Goal: Transaction & Acquisition: Purchase product/service

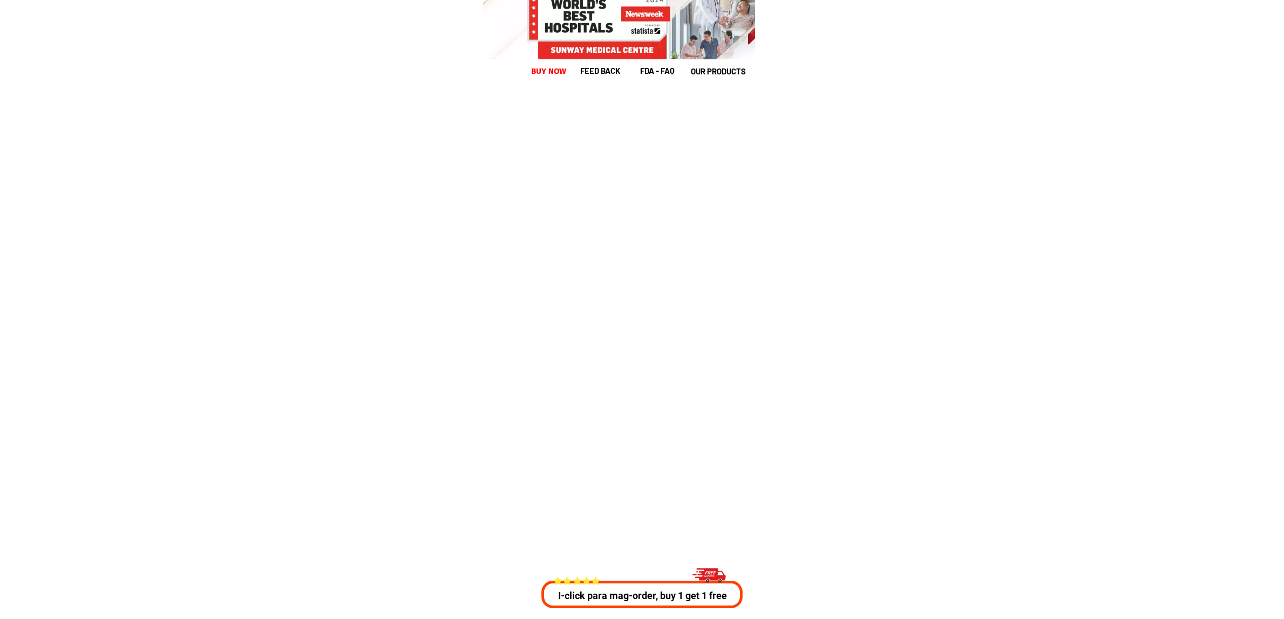
select select "63_761"
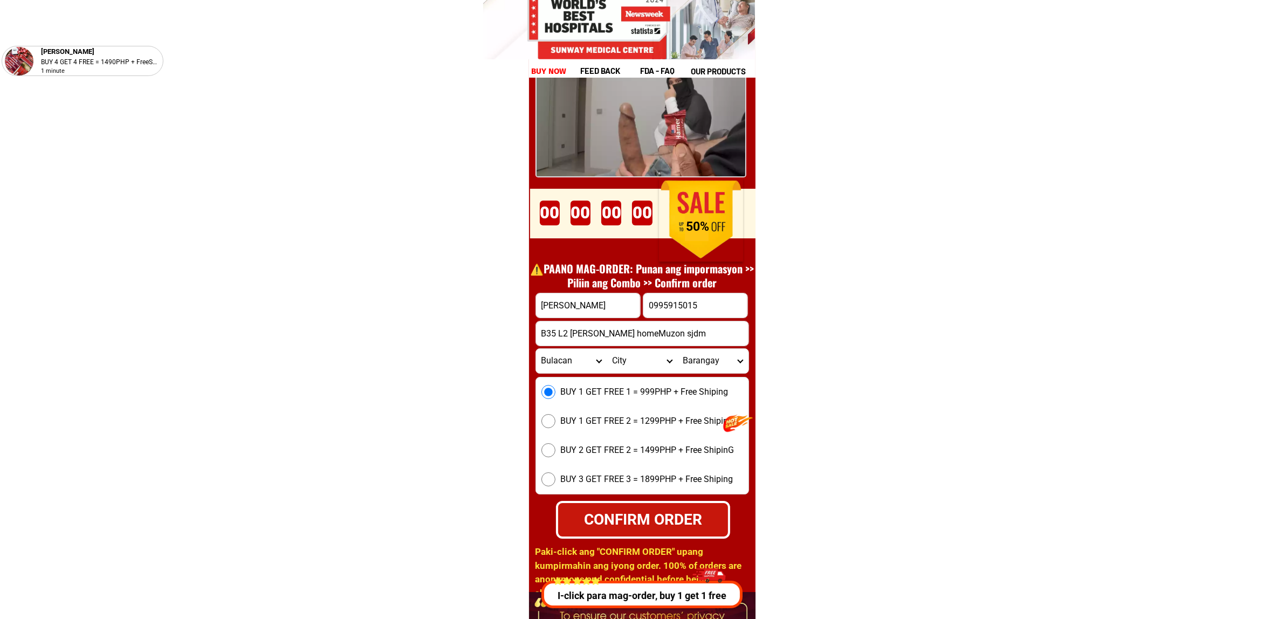
scroll to position [14902, 0]
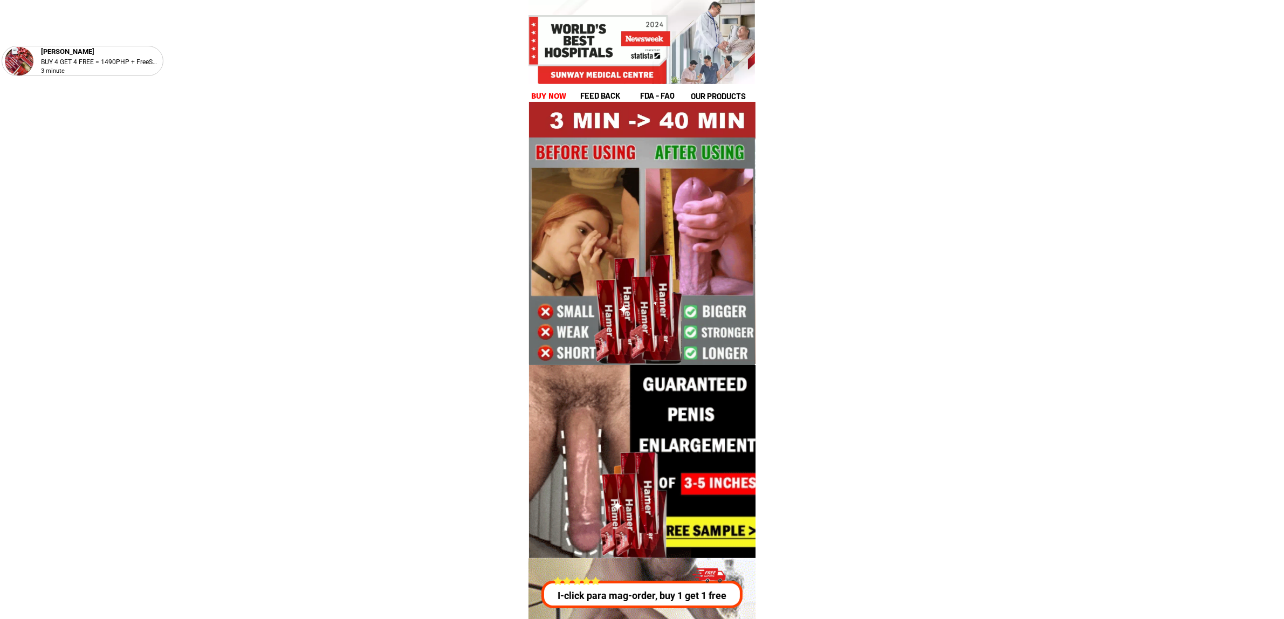
click at [552, 106] on div at bounding box center [642, 260] width 226 height 317
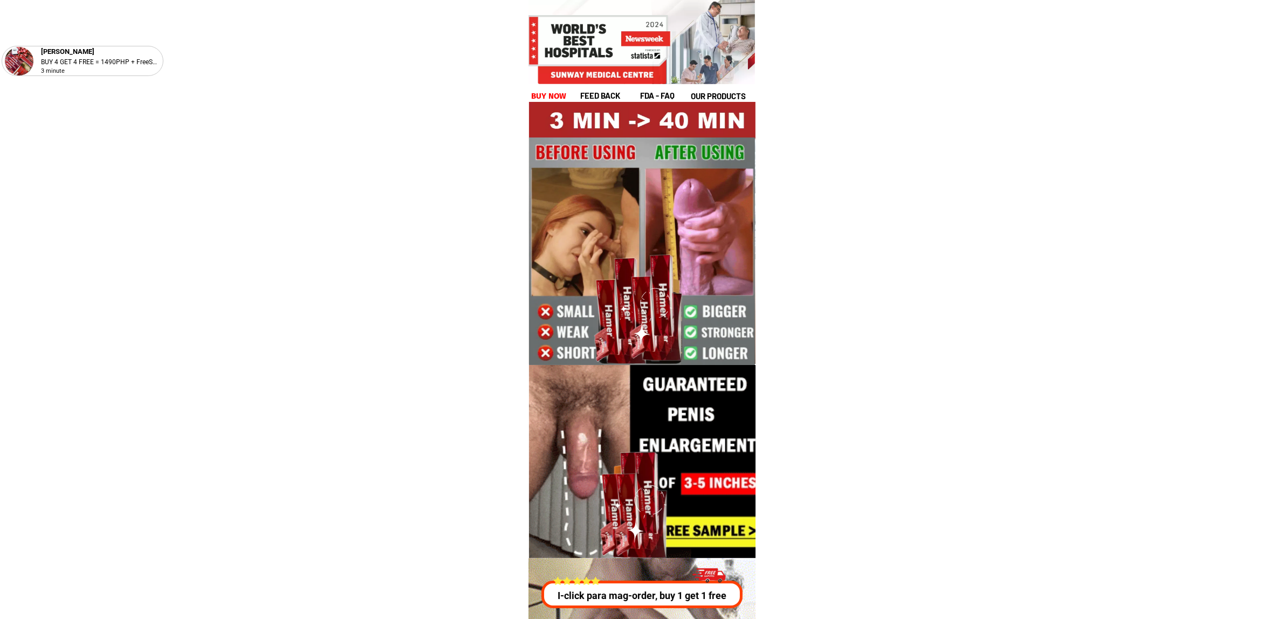
click at [544, 95] on h1 "buy now" at bounding box center [549, 96] width 36 height 12
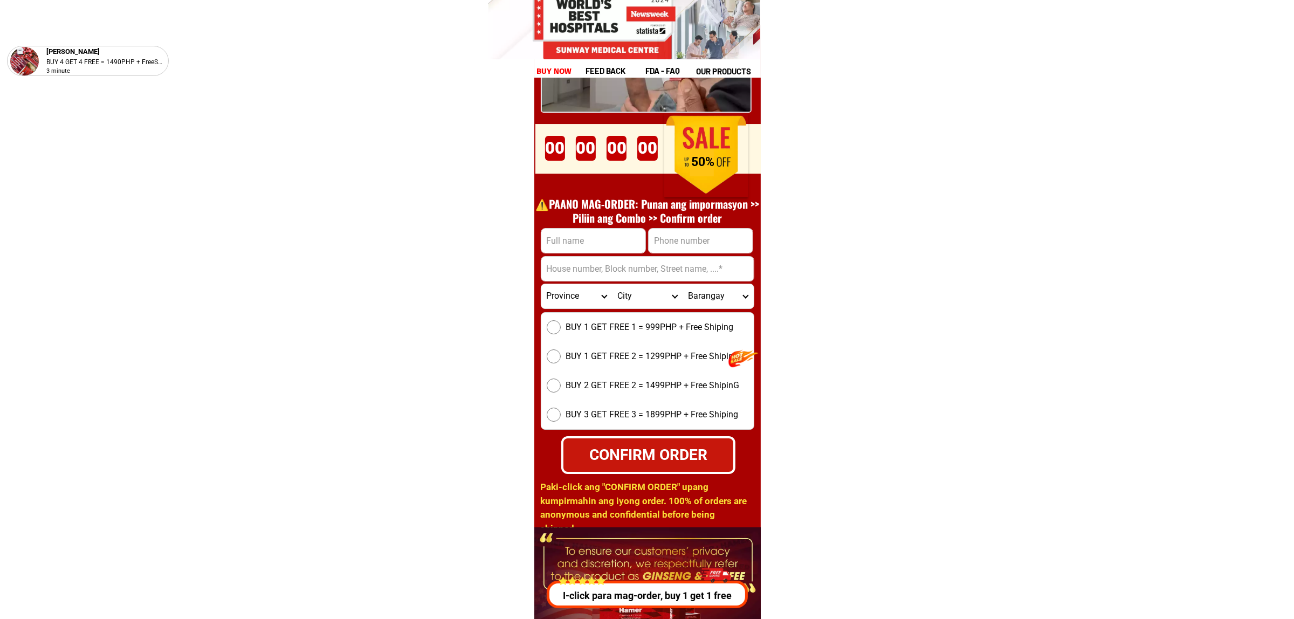
scroll to position [14970, 0]
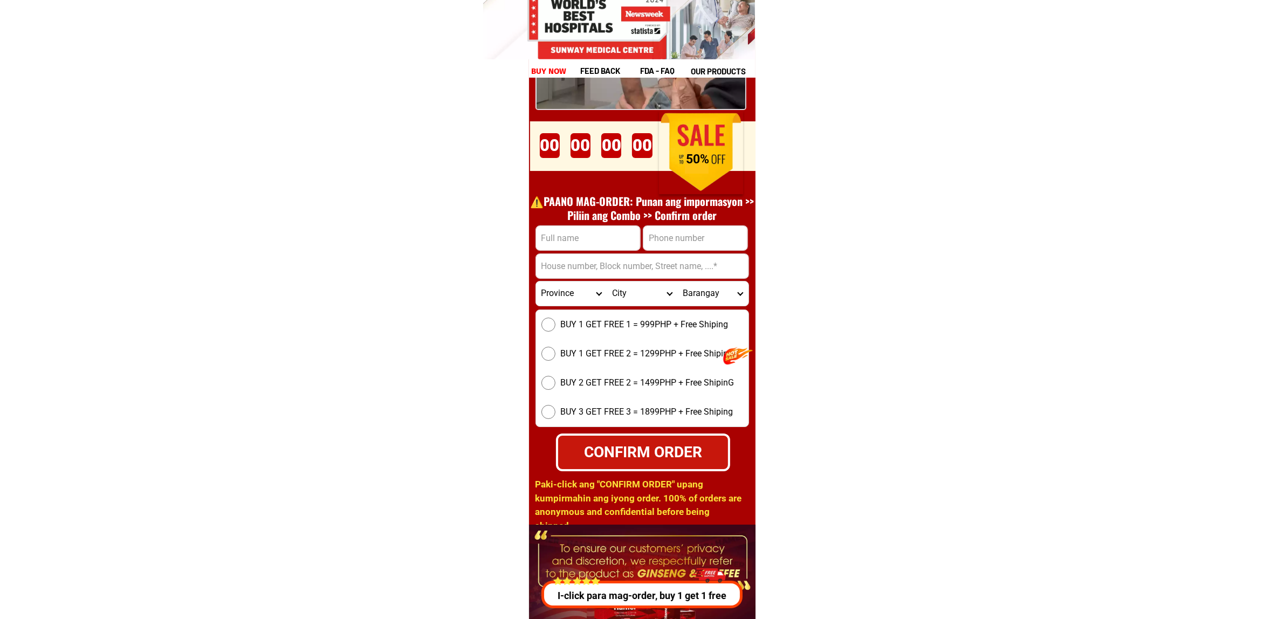
drag, startPoint x: 564, startPoint y: 252, endPoint x: 554, endPoint y: 239, distance: 16.6
click at [564, 254] on input "Input address" at bounding box center [642, 266] width 212 height 24
click at [554, 238] on input "Input full_name" at bounding box center [588, 238] width 104 height 24
paste input "[PERSON_NAME]"
type input "[PERSON_NAME]"
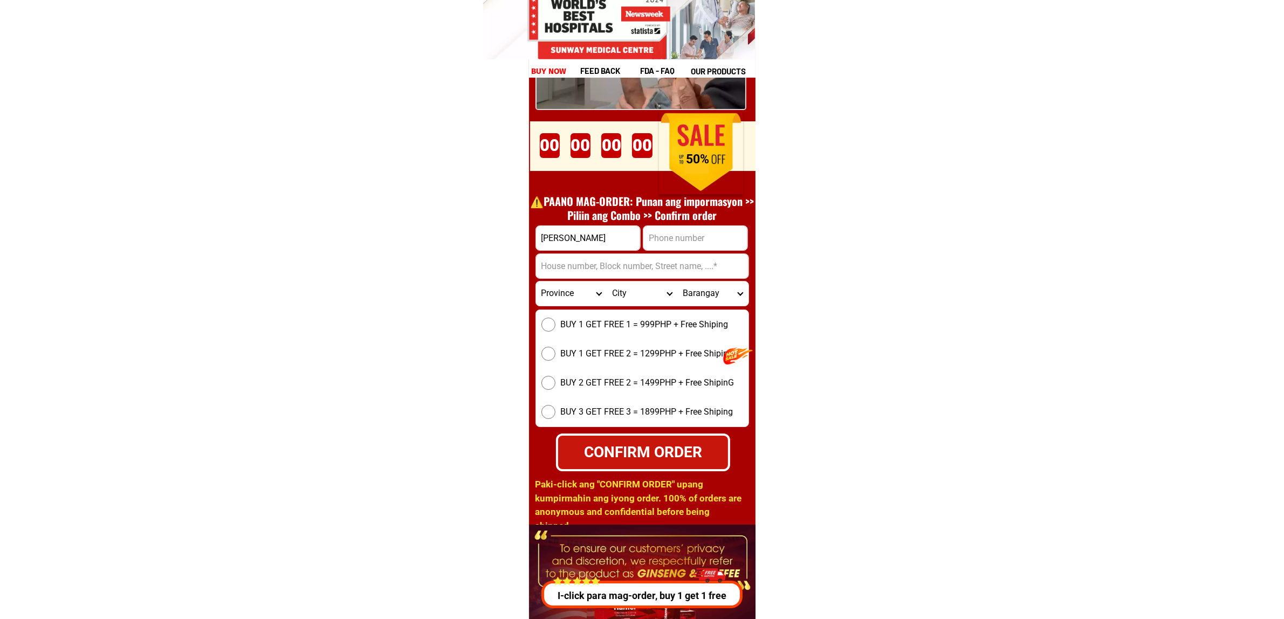
click at [697, 228] on input "Input phone_number" at bounding box center [695, 238] width 104 height 24
paste input "09667793116"
click at [704, 240] on input "09667793116" at bounding box center [695, 238] width 104 height 24
paste input "1"
click at [655, 236] on input "109667793116" at bounding box center [695, 238] width 104 height 24
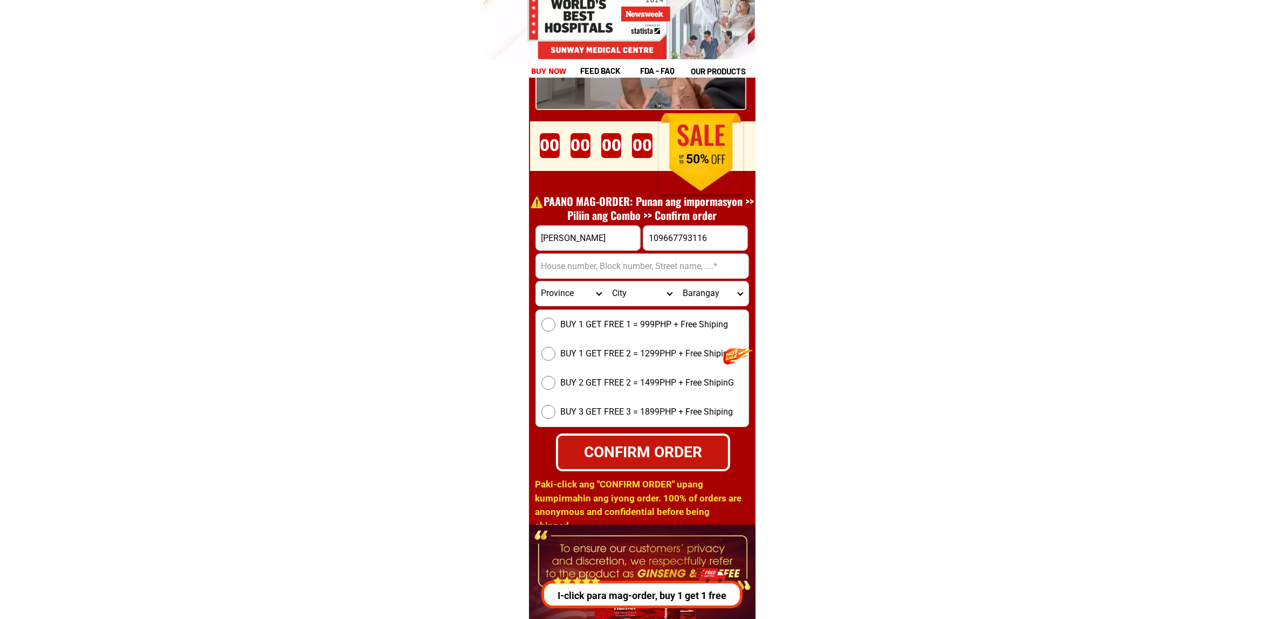
type input "09667793116"
click at [550, 273] on input "Input address" at bounding box center [642, 266] width 212 height 24
paste input "8A cluster C bayshore2"
type input "8A cluster C bayshore2"
click at [559, 286] on select "Province [GEOGRAPHIC_DATA] [GEOGRAPHIC_DATA][PERSON_NAME][GEOGRAPHIC_DATA][GEOG…" at bounding box center [571, 293] width 71 height 24
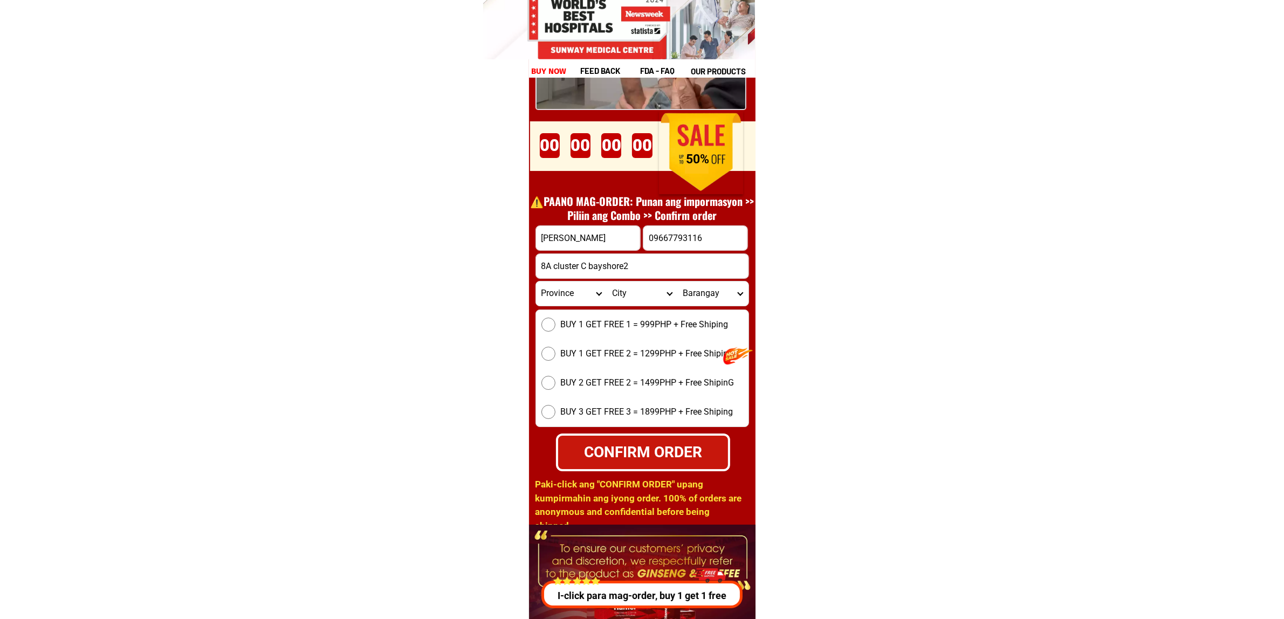
select select "63_219"
click at [536, 281] on select "Province [GEOGRAPHIC_DATA] [GEOGRAPHIC_DATA][PERSON_NAME][GEOGRAPHIC_DATA][GEOG…" at bounding box center [571, 293] width 71 height 24
click at [612, 295] on select "City [GEOGRAPHIC_DATA] [GEOGRAPHIC_DATA] [GEOGRAPHIC_DATA] [GEOGRAPHIC_DATA]-ci…" at bounding box center [641, 293] width 71 height 24
click at [616, 300] on select "City [GEOGRAPHIC_DATA] [GEOGRAPHIC_DATA] [GEOGRAPHIC_DATA] [GEOGRAPHIC_DATA]-ci…" at bounding box center [641, 293] width 71 height 24
select select "63_2195840"
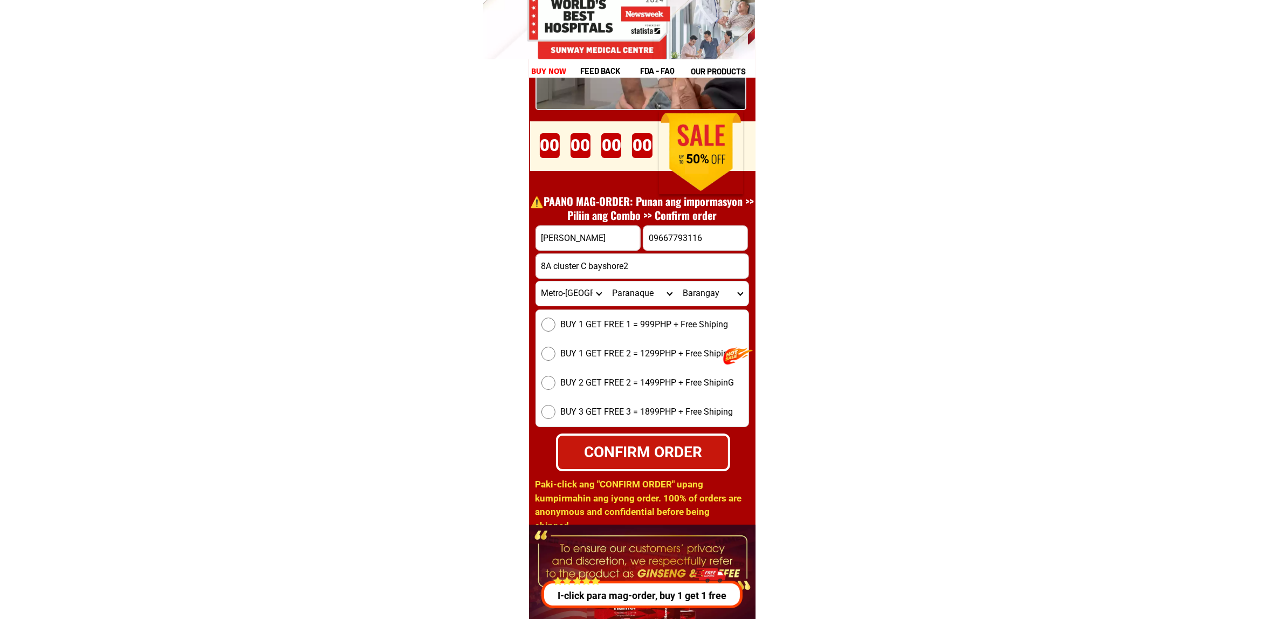
click at [606, 281] on select "City [GEOGRAPHIC_DATA] [GEOGRAPHIC_DATA] [GEOGRAPHIC_DATA] [GEOGRAPHIC_DATA]-ci…" at bounding box center [641, 293] width 71 height 24
click at [720, 289] on select "Barangay B. f. homes Baclaran [PERSON_NAME] [PERSON_NAME] [GEOGRAPHIC_DATA][PER…" at bounding box center [712, 293] width 71 height 24
select select "63_21958402921"
click at [677, 281] on select "Barangay B. f. homes Baclaran [PERSON_NAME] [PERSON_NAME] [GEOGRAPHIC_DATA][PER…" at bounding box center [712, 293] width 71 height 24
click at [601, 330] on span "BUY 1 GET FREE 1 = 999PHP + Free Shiping" at bounding box center [645, 324] width 168 height 13
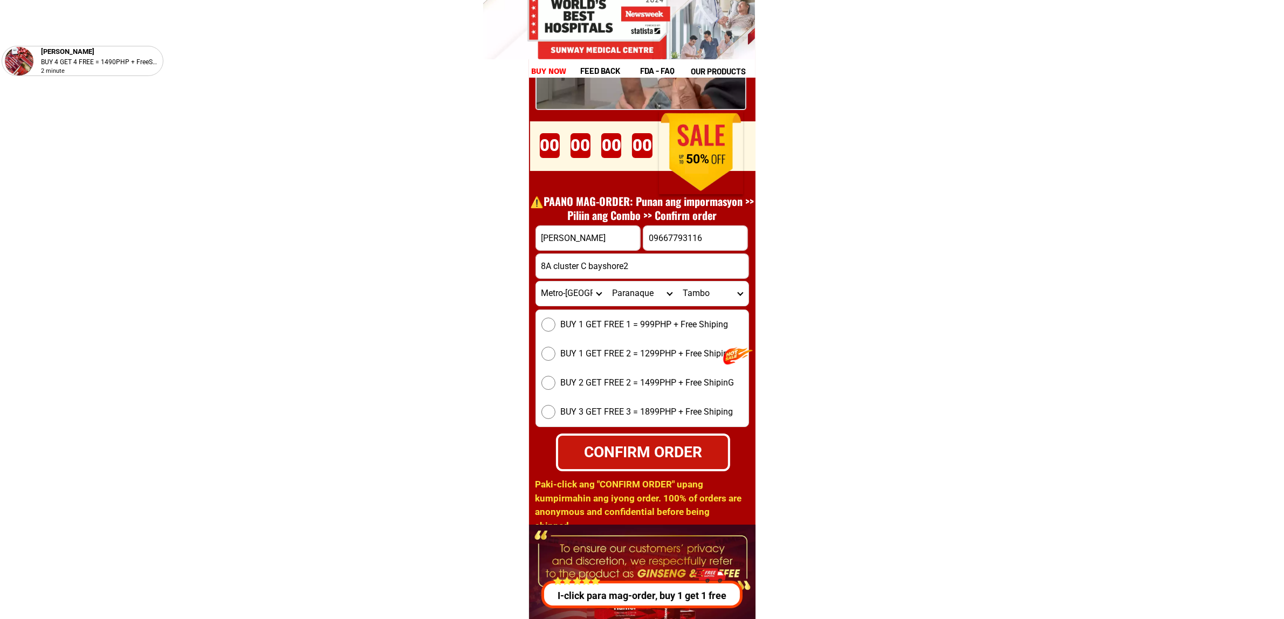
click at [555, 330] on input "BUY 1 GET FREE 1 = 999PHP + Free Shiping" at bounding box center [548, 325] width 14 height 14
click at [681, 467] on div "CONFIRM ORDER" at bounding box center [643, 452] width 188 height 41
radio input "true"
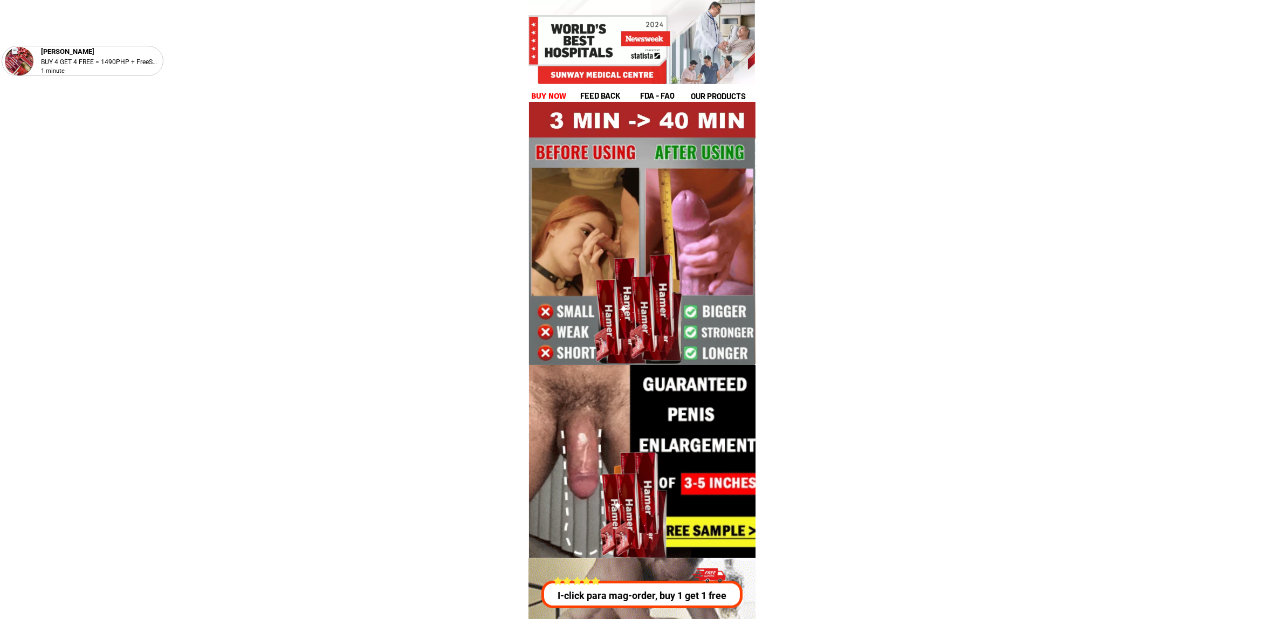
click at [538, 104] on div at bounding box center [642, 260] width 226 height 317
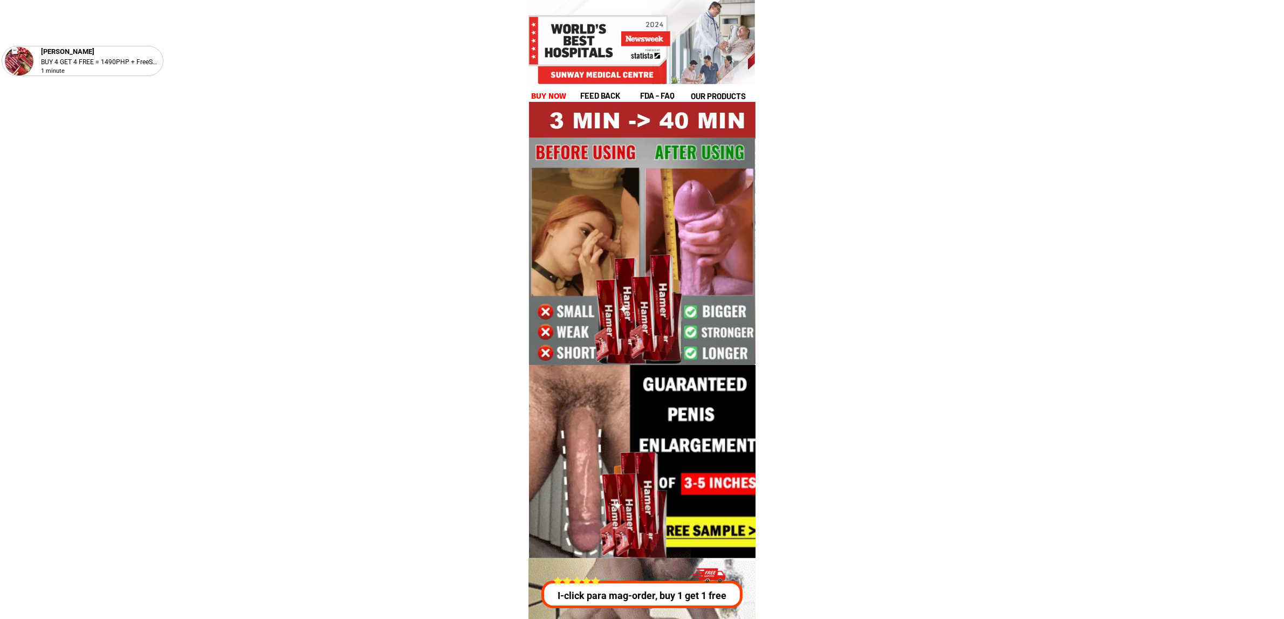
click at [535, 98] on h1 "buy now" at bounding box center [549, 96] width 36 height 12
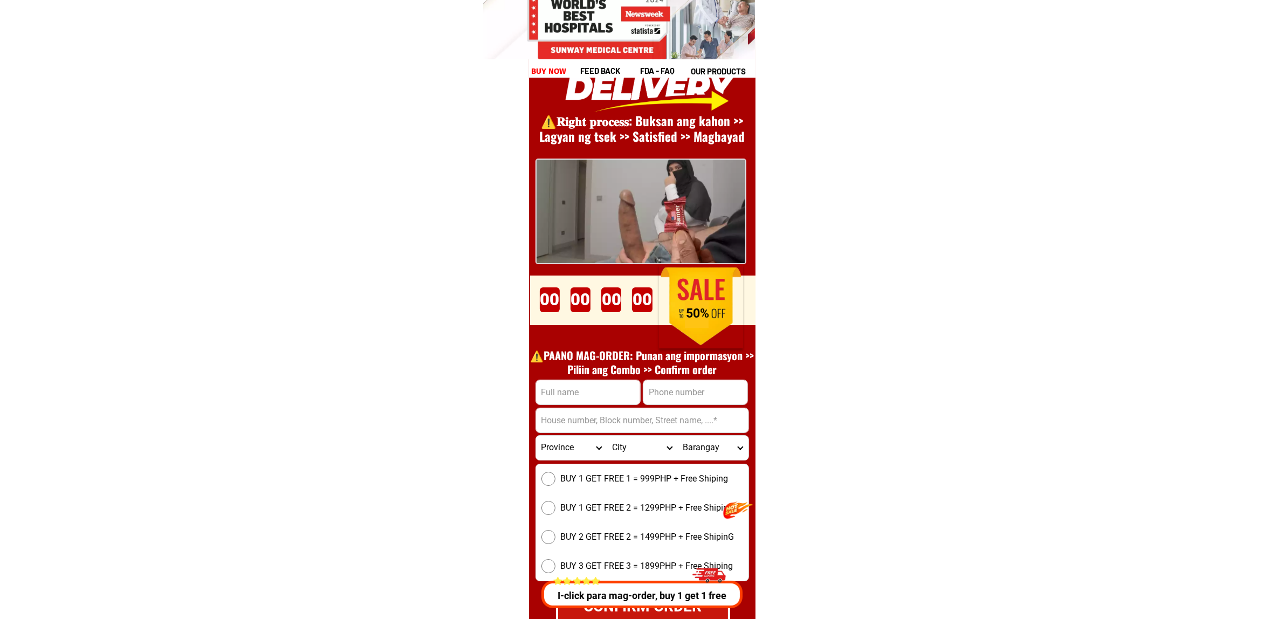
scroll to position [14835, 0]
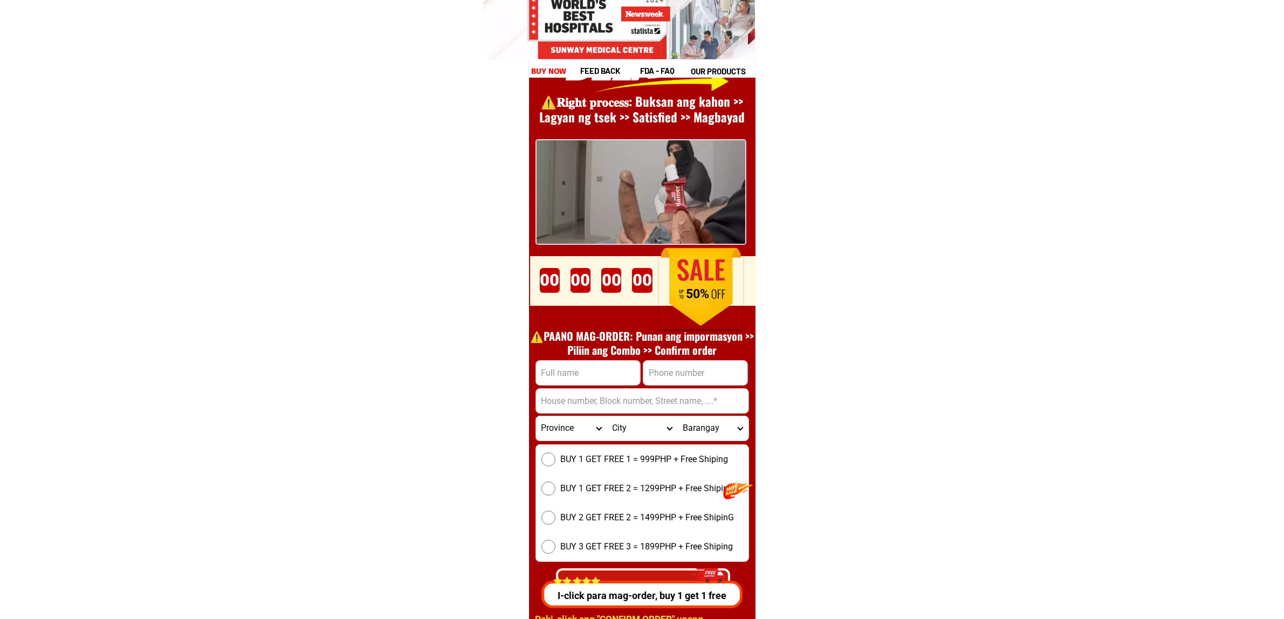
click at [599, 361] on input "Input full_name" at bounding box center [588, 373] width 104 height 24
paste input "Abdul Comaradang"
type input "Abdul Comaradang"
click at [685, 374] on input "Input phone_number" at bounding box center [695, 373] width 104 height 24
paste input "09677284712"
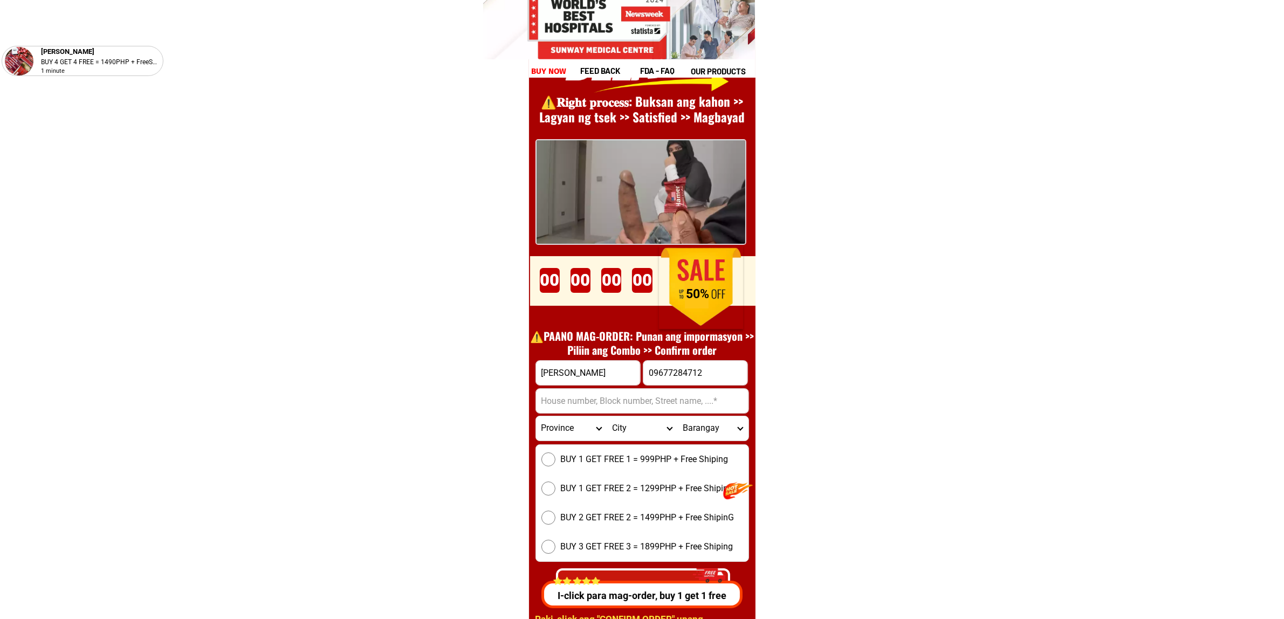
type input "09677284712"
drag, startPoint x: 577, startPoint y: 403, endPoint x: 604, endPoint y: 406, distance: 27.6
click at [577, 403] on input "Input address" at bounding box center [642, 401] width 212 height 24
paste input "Stal #43 shopping center avoda Rezal Tacloban city"
type input "Stal #43 shopping center avoda Rezal Tacloban city"
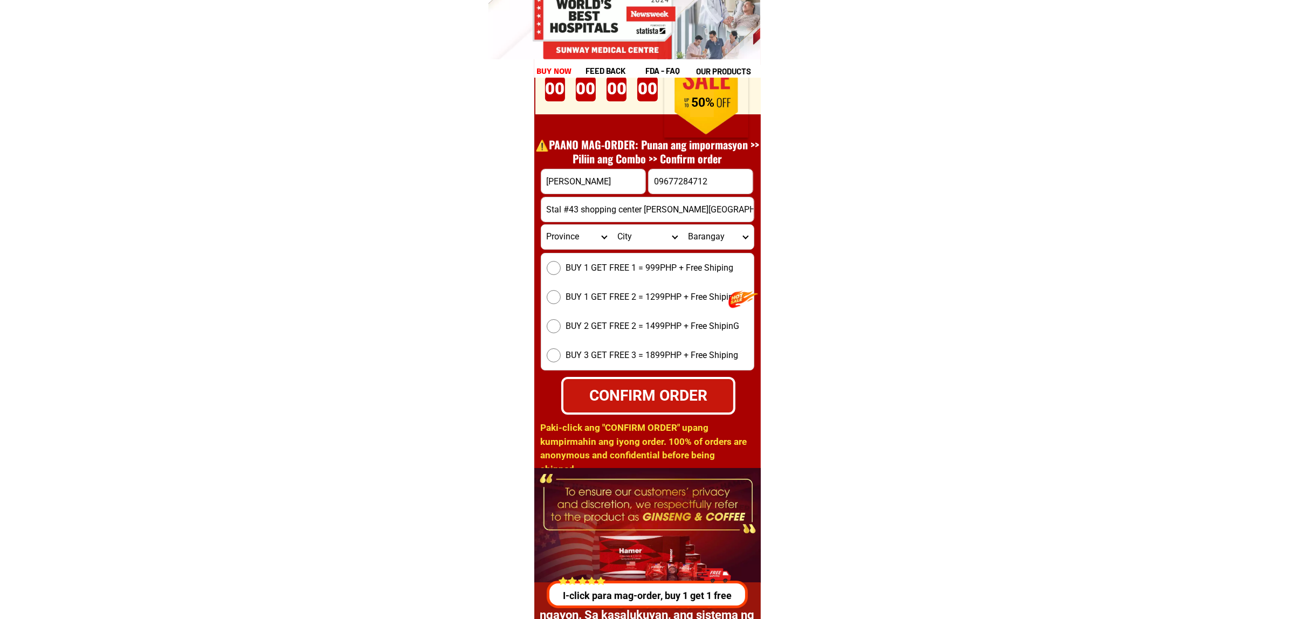
scroll to position [15037, 0]
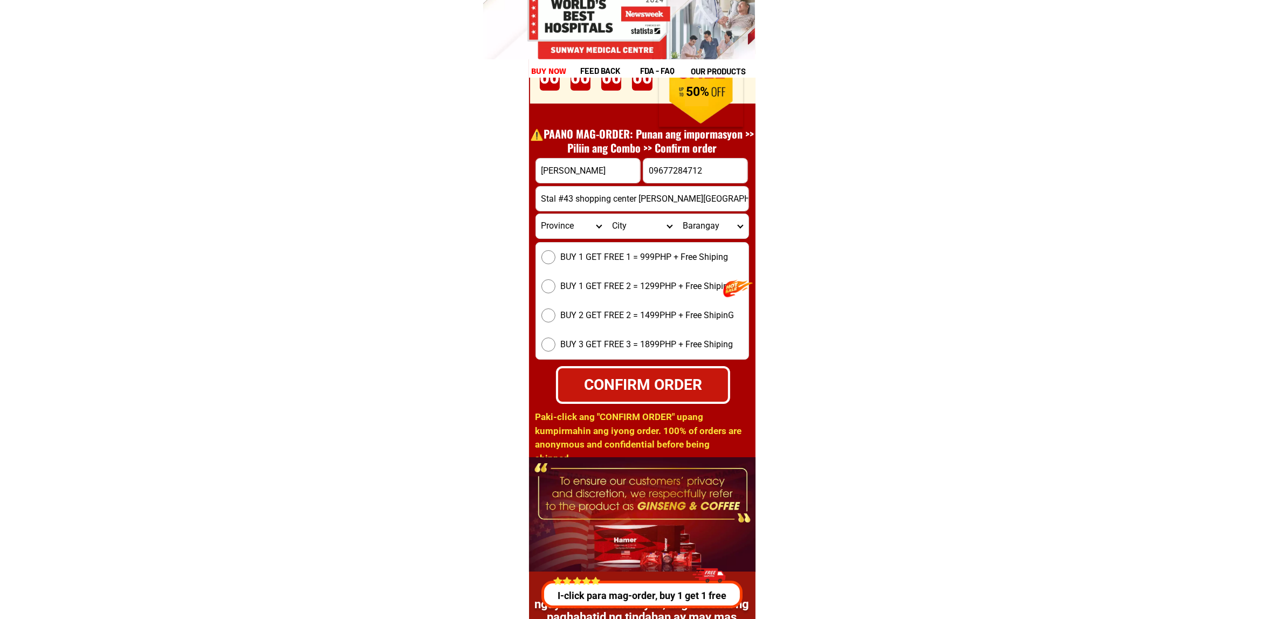
click at [588, 255] on span "BUY 1 GET FREE 1 = 999PHP + Free Shiping" at bounding box center [645, 257] width 168 height 13
click at [555, 255] on input "BUY 1 GET FREE 1 = 999PHP + Free Shiping" at bounding box center [548, 257] width 14 height 14
click at [618, 376] on div "CONFIRM ORDER" at bounding box center [642, 384] width 171 height 23
radio input "true"
